Goal: Find specific page/section: Find specific page/section

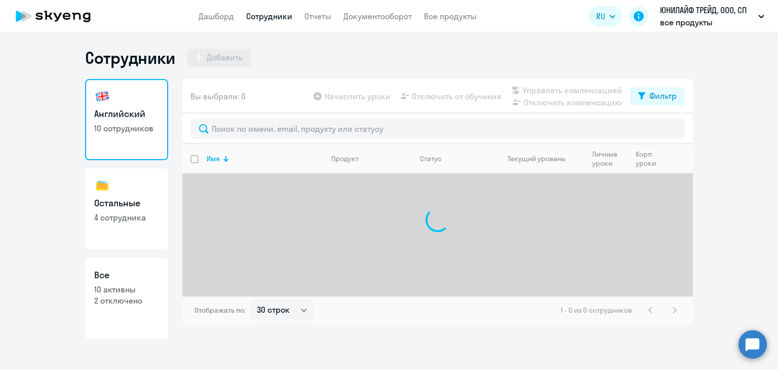
select select "30"
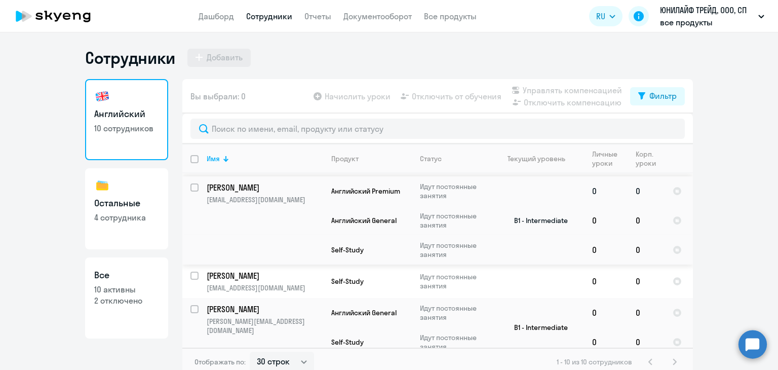
scroll to position [351, 0]
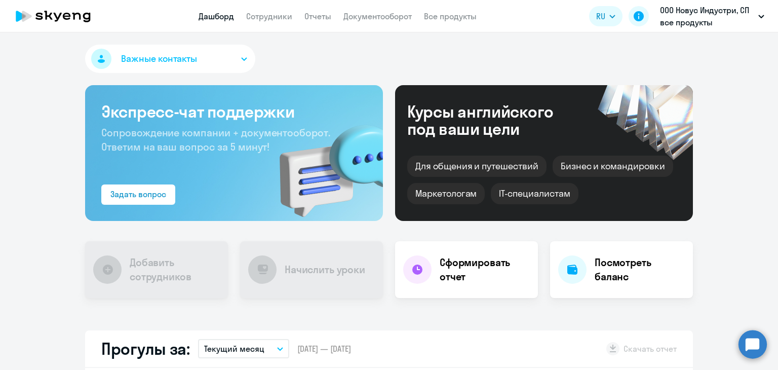
click at [257, 23] on app-header "Дашборд Сотрудники Отчеты Документооборот Все продукты Дашборд Сотрудники Отчет…" at bounding box center [389, 16] width 778 height 32
select select "30"
click at [265, 17] on link "Сотрудники" at bounding box center [269, 16] width 46 height 10
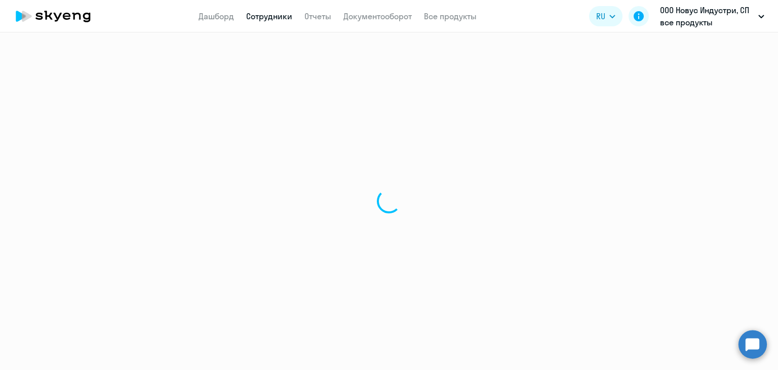
select select "30"
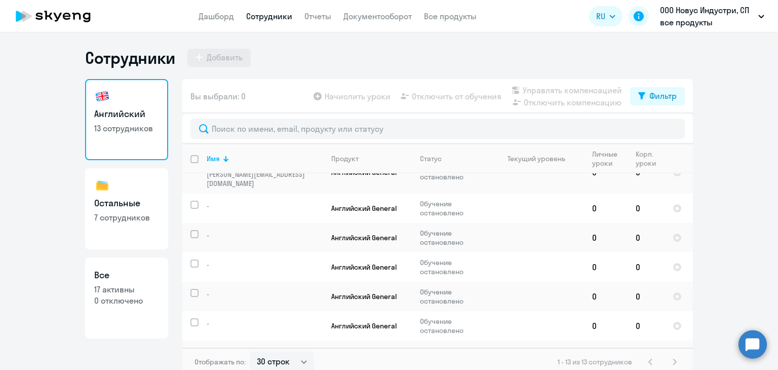
scroll to position [344, 0]
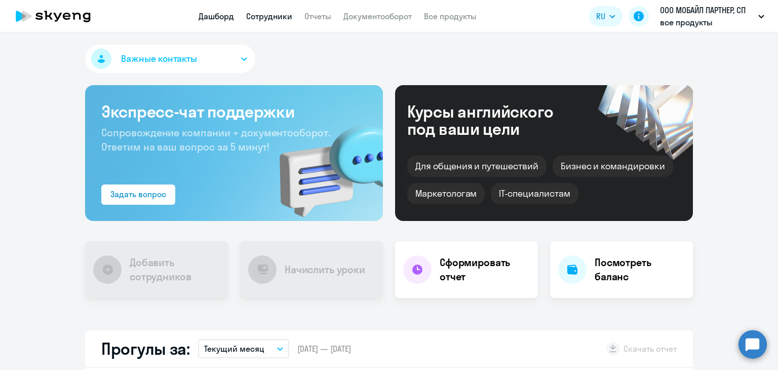
click at [281, 18] on link "Сотрудники" at bounding box center [269, 16] width 46 height 10
select select "30"
click at [289, 13] on link "Сотрудники" at bounding box center [269, 16] width 46 height 10
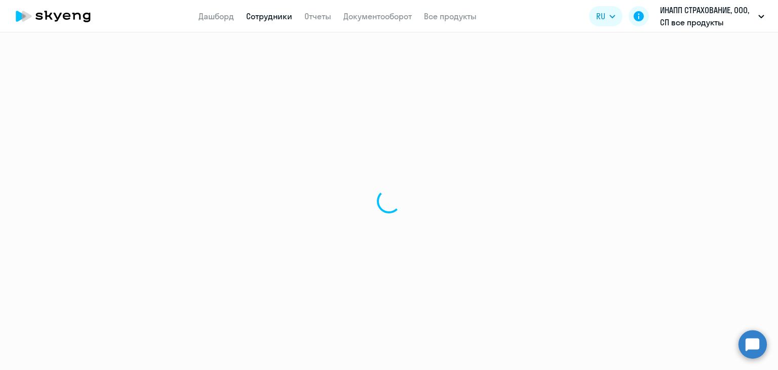
select select "30"
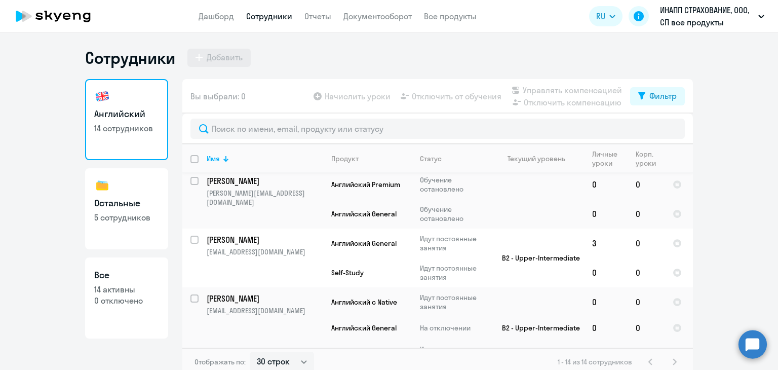
scroll to position [812, 0]
